Goal: Find specific page/section: Find specific page/section

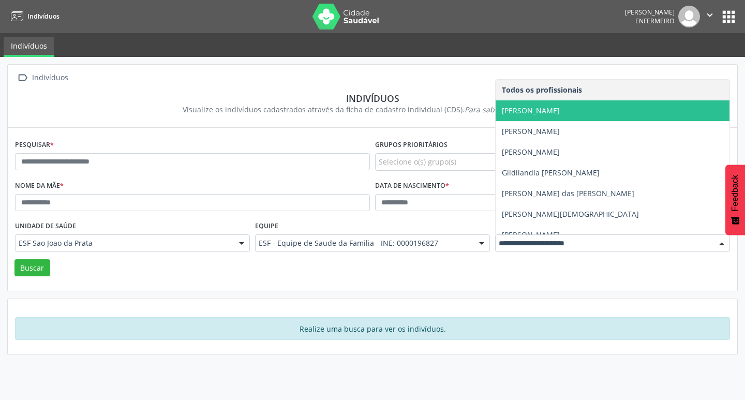
click at [540, 117] on span "[PERSON_NAME]" at bounding box center [613, 110] width 234 height 21
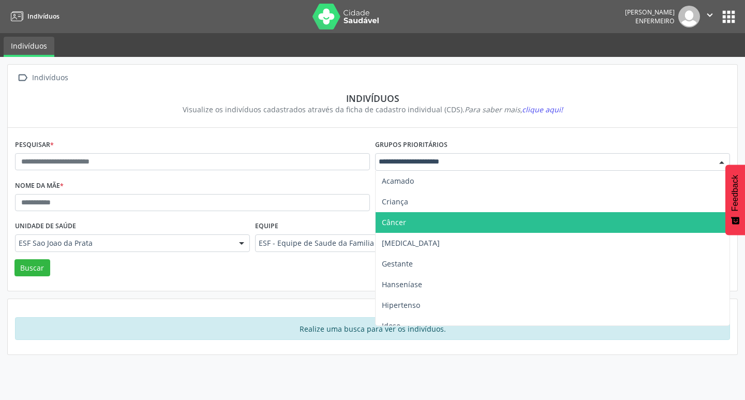
click at [413, 224] on span "Câncer" at bounding box center [553, 222] width 354 height 21
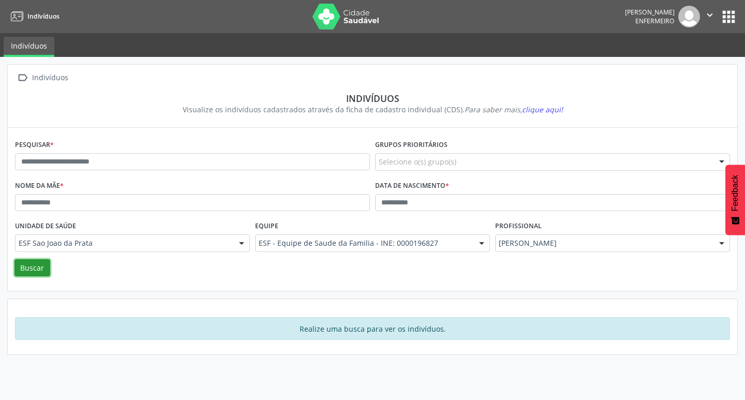
click at [36, 268] on button "Buscar" at bounding box center [32, 268] width 36 height 18
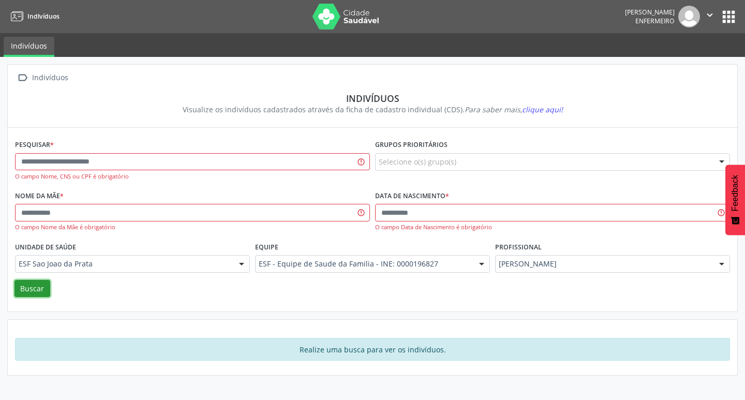
click at [709, 18] on icon "" at bounding box center [709, 14] width 11 height 11
click at [735, 16] on button "apps" at bounding box center [729, 17] width 18 height 18
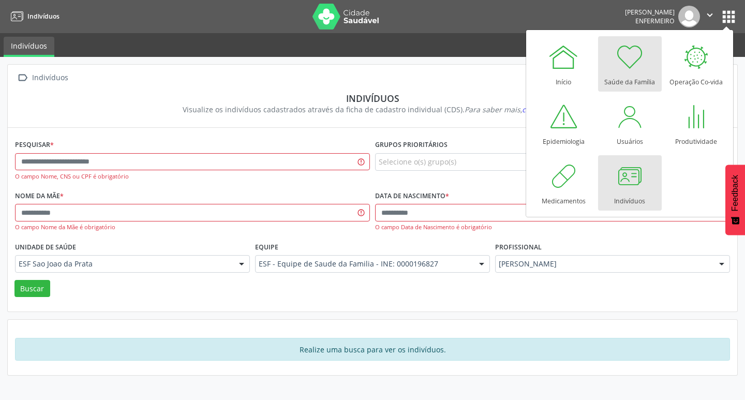
click at [628, 78] on div "Saúde da Família" at bounding box center [629, 79] width 51 height 14
